Goal: Task Accomplishment & Management: Complete application form

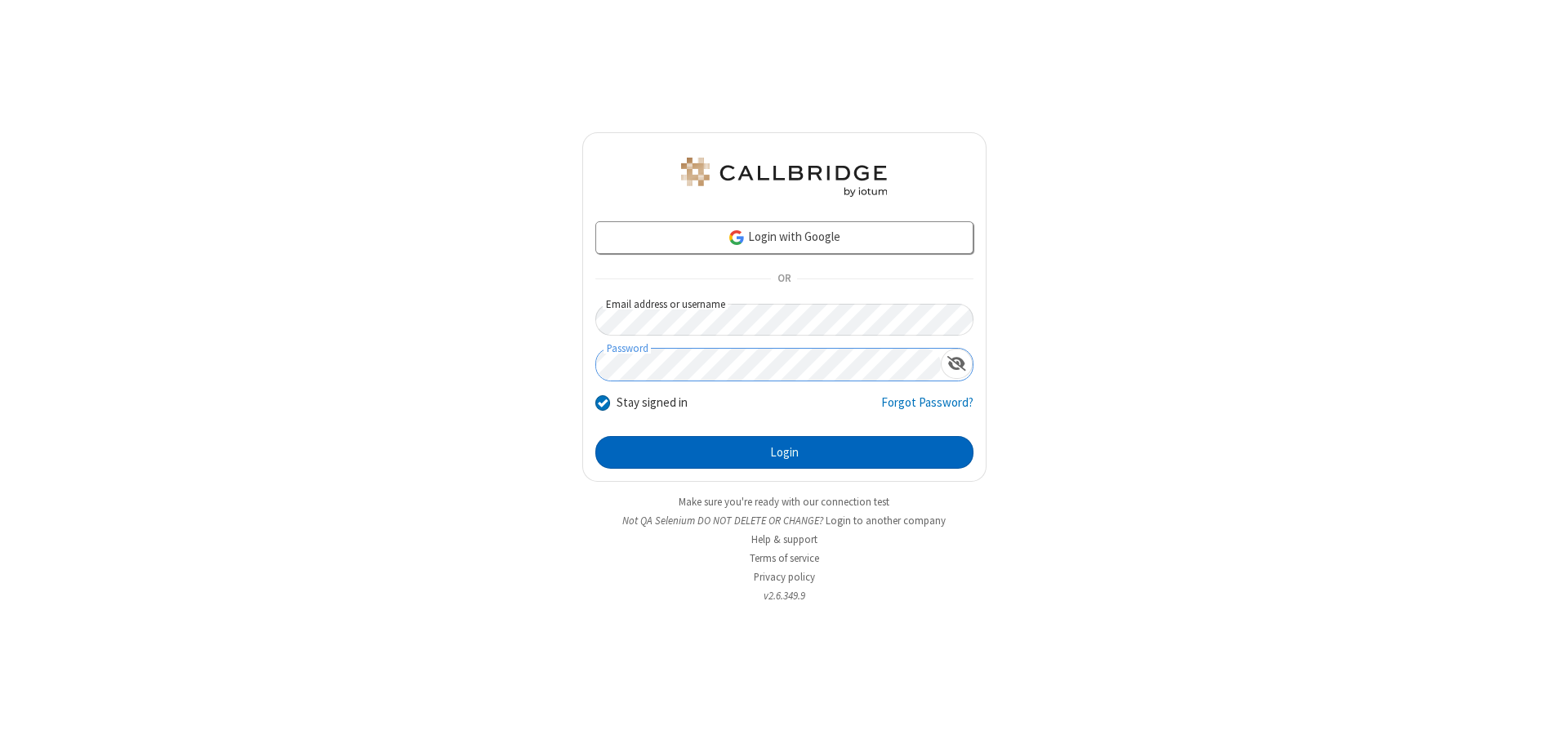
click at [784, 452] on button "Login" at bounding box center [784, 452] width 378 height 32
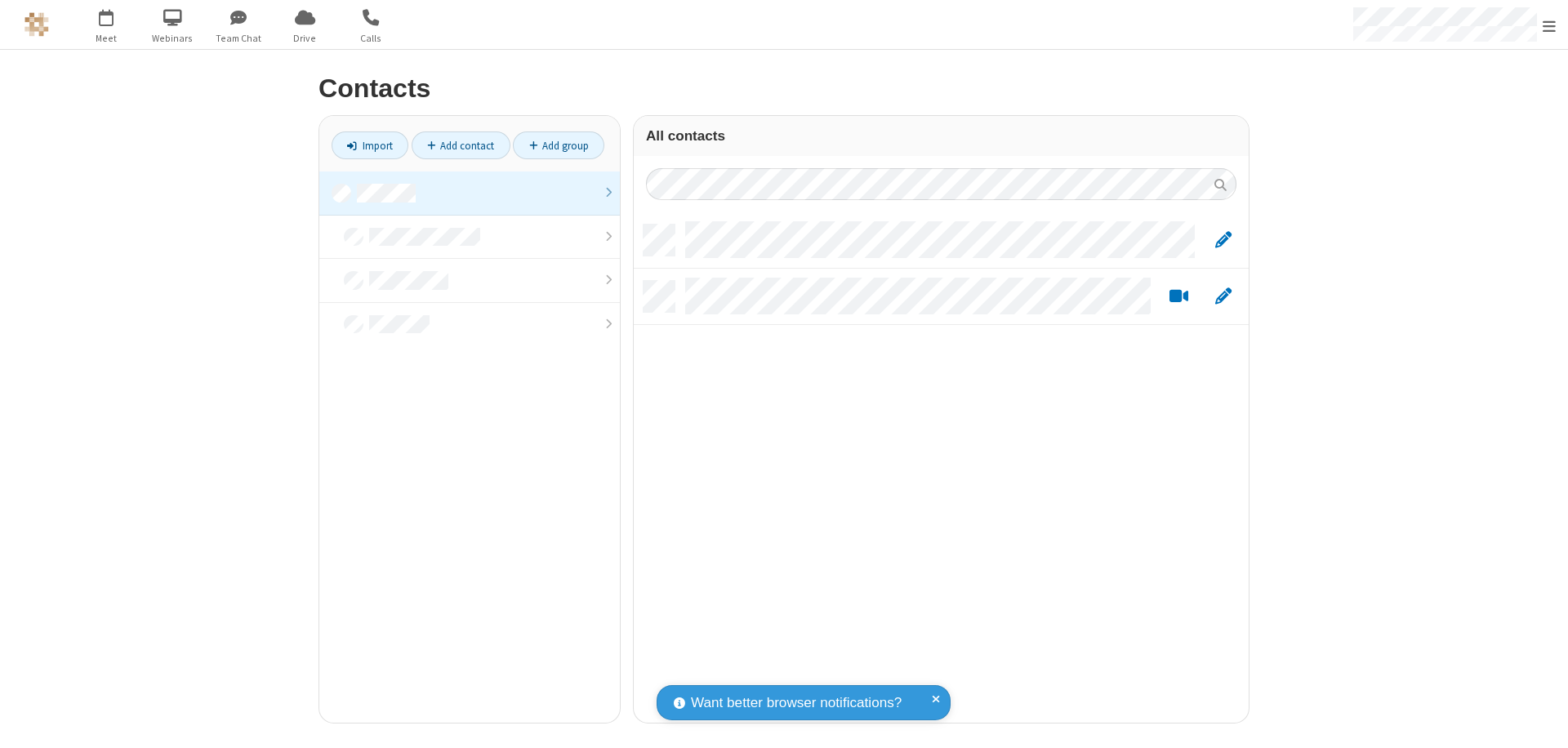
scroll to position [498, 602]
click at [469, 193] on link at bounding box center [469, 193] width 301 height 44
click at [461, 146] on link "Add contact" at bounding box center [461, 145] width 99 height 28
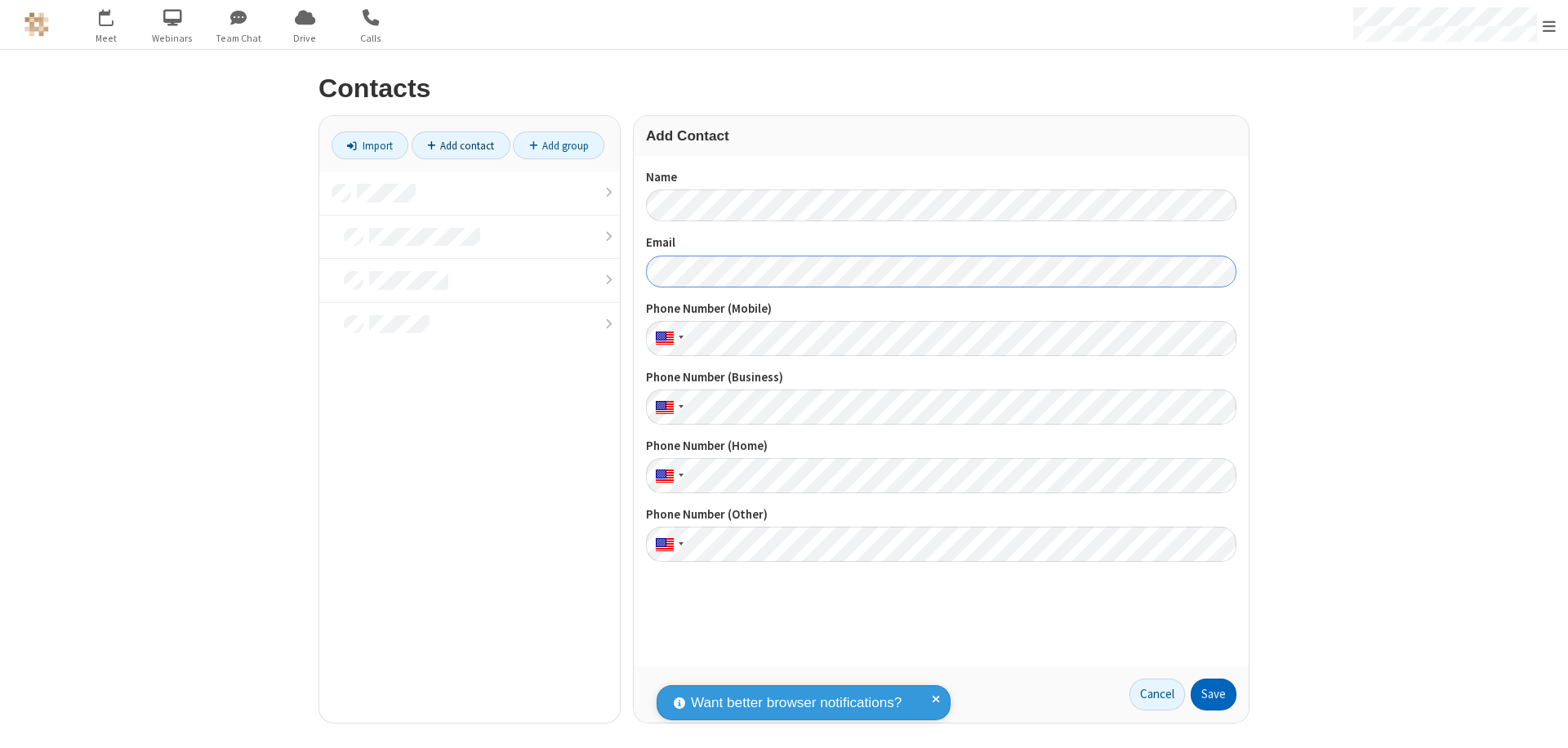
click at [1214, 694] on button "Save" at bounding box center [1214, 695] width 46 height 32
